Goal: Navigation & Orientation: Find specific page/section

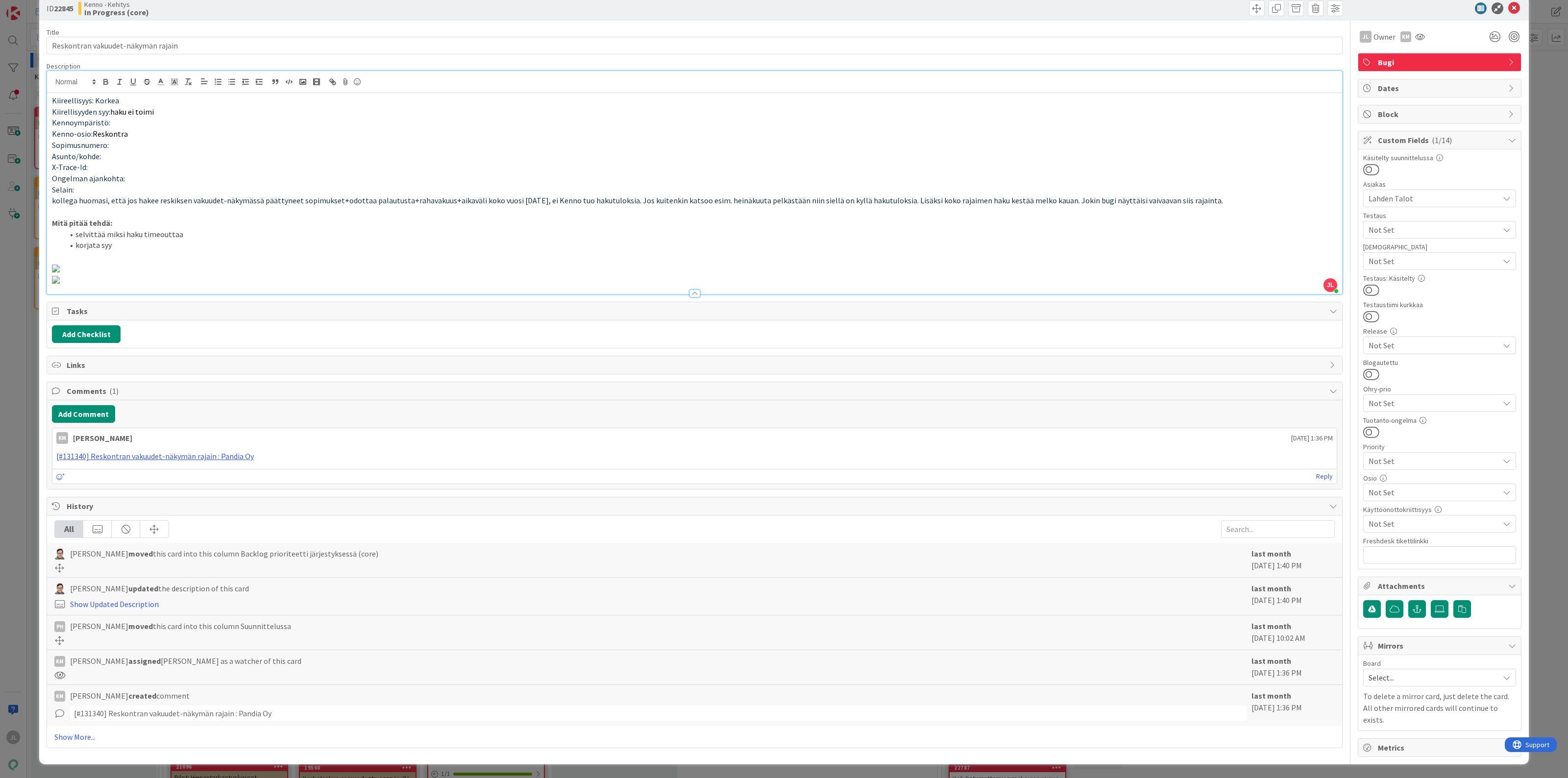
scroll to position [122, 0]
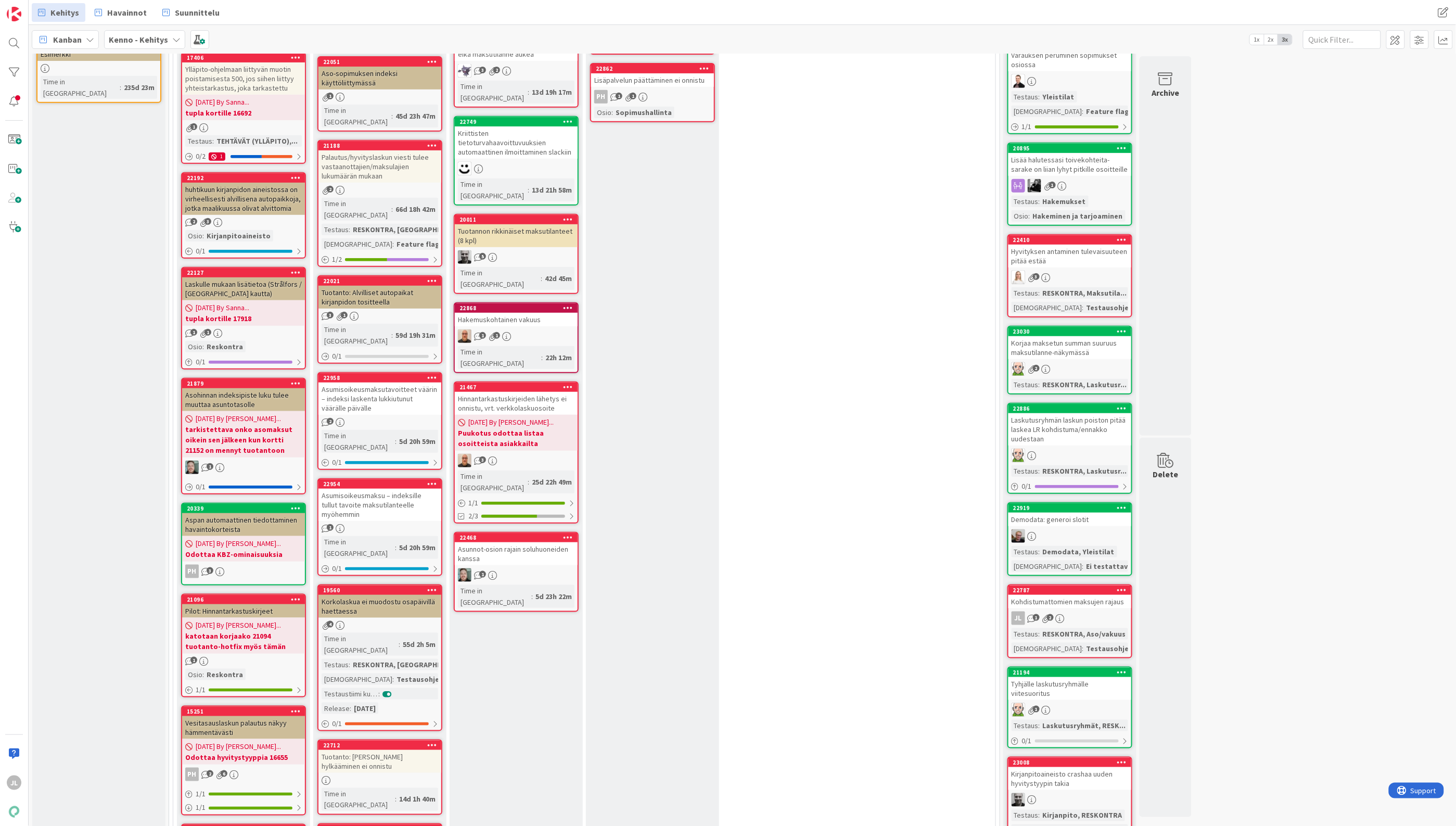
scroll to position [195, 0]
